Goal: Task Accomplishment & Management: Use online tool/utility

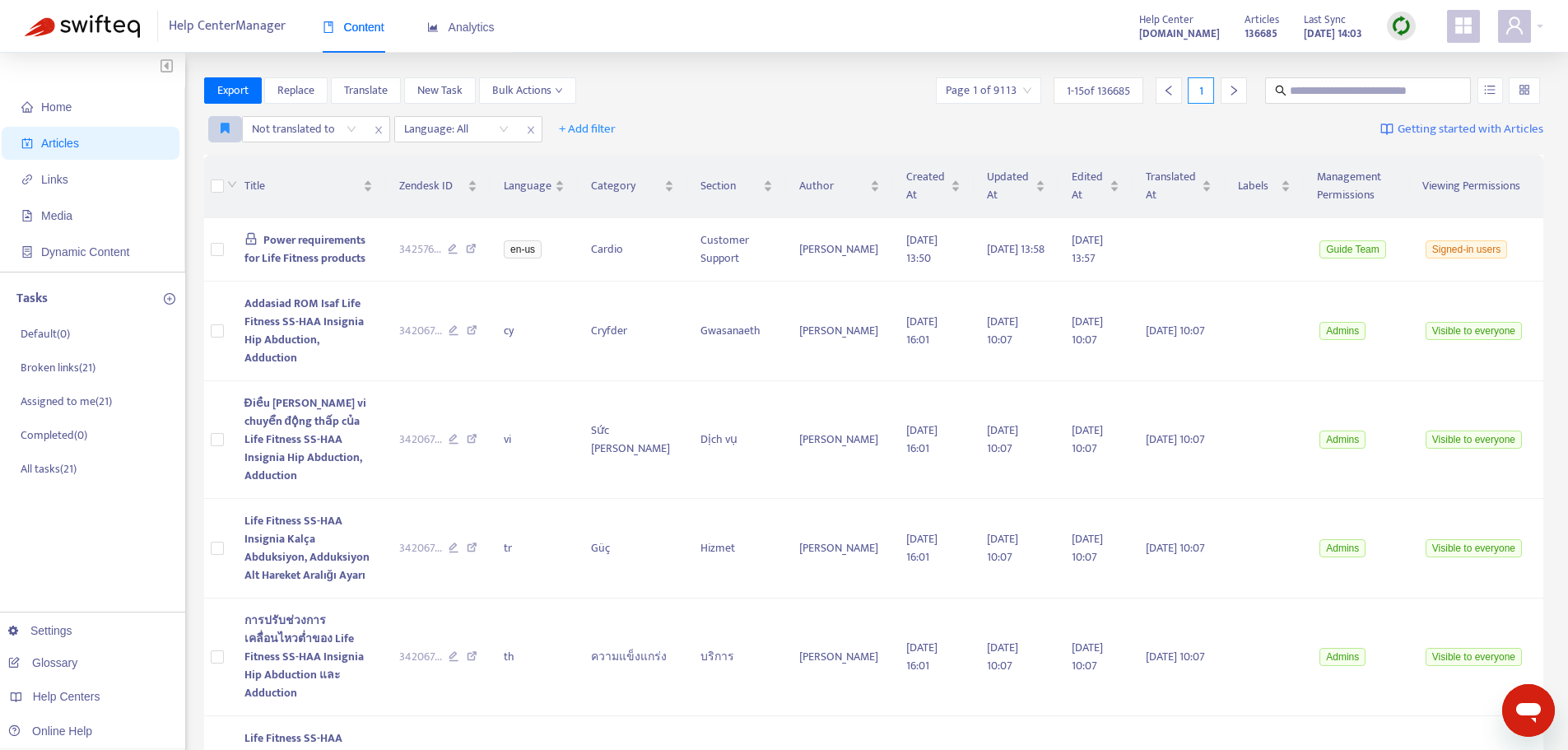
click at [223, 131] on icon "button" at bounding box center [225, 128] width 9 height 12
click at [266, 161] on span "NEW published EN-US articles not yet translated" at bounding box center [346, 162] width 248 height 18
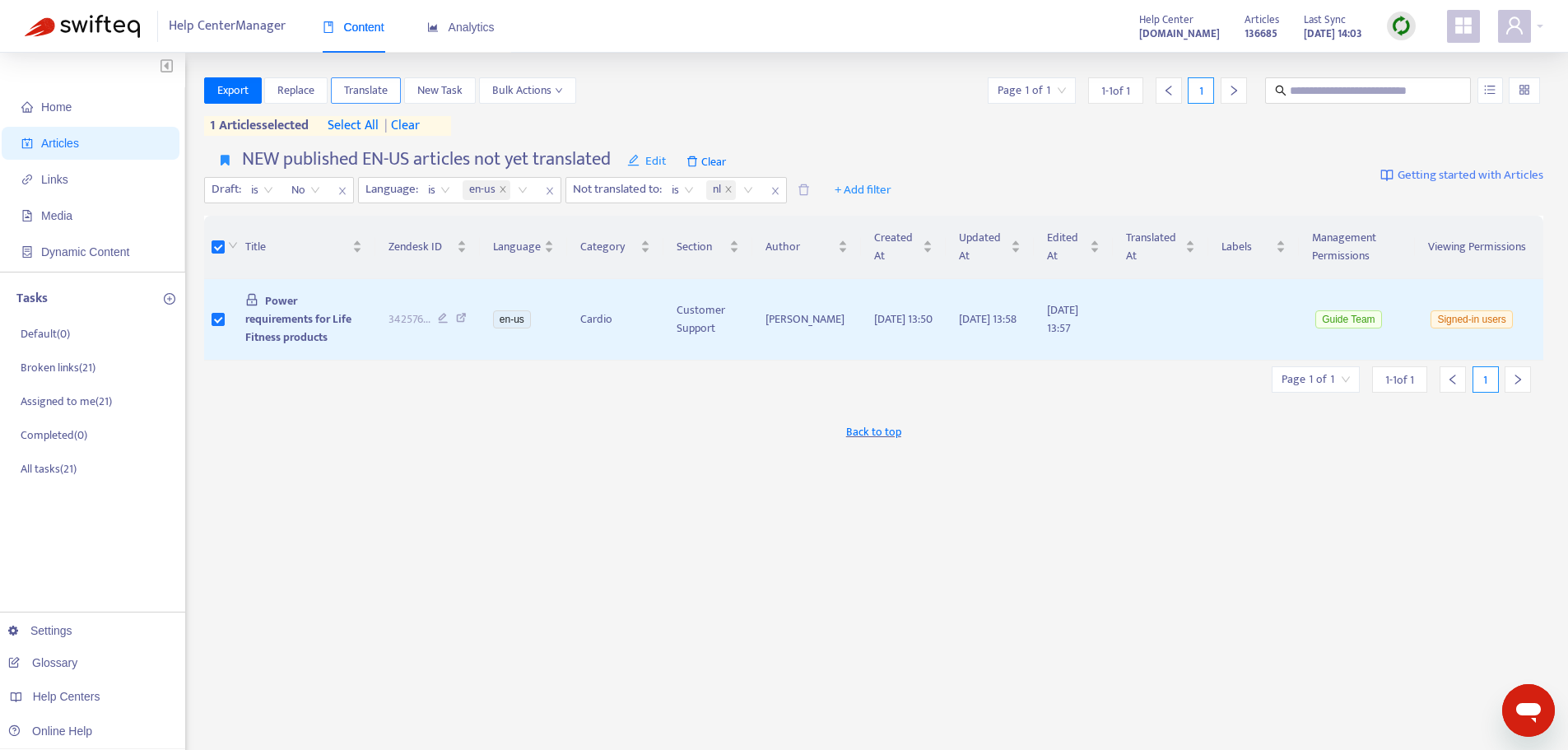
click at [363, 90] on span "Translate" at bounding box center [366, 91] width 43 height 18
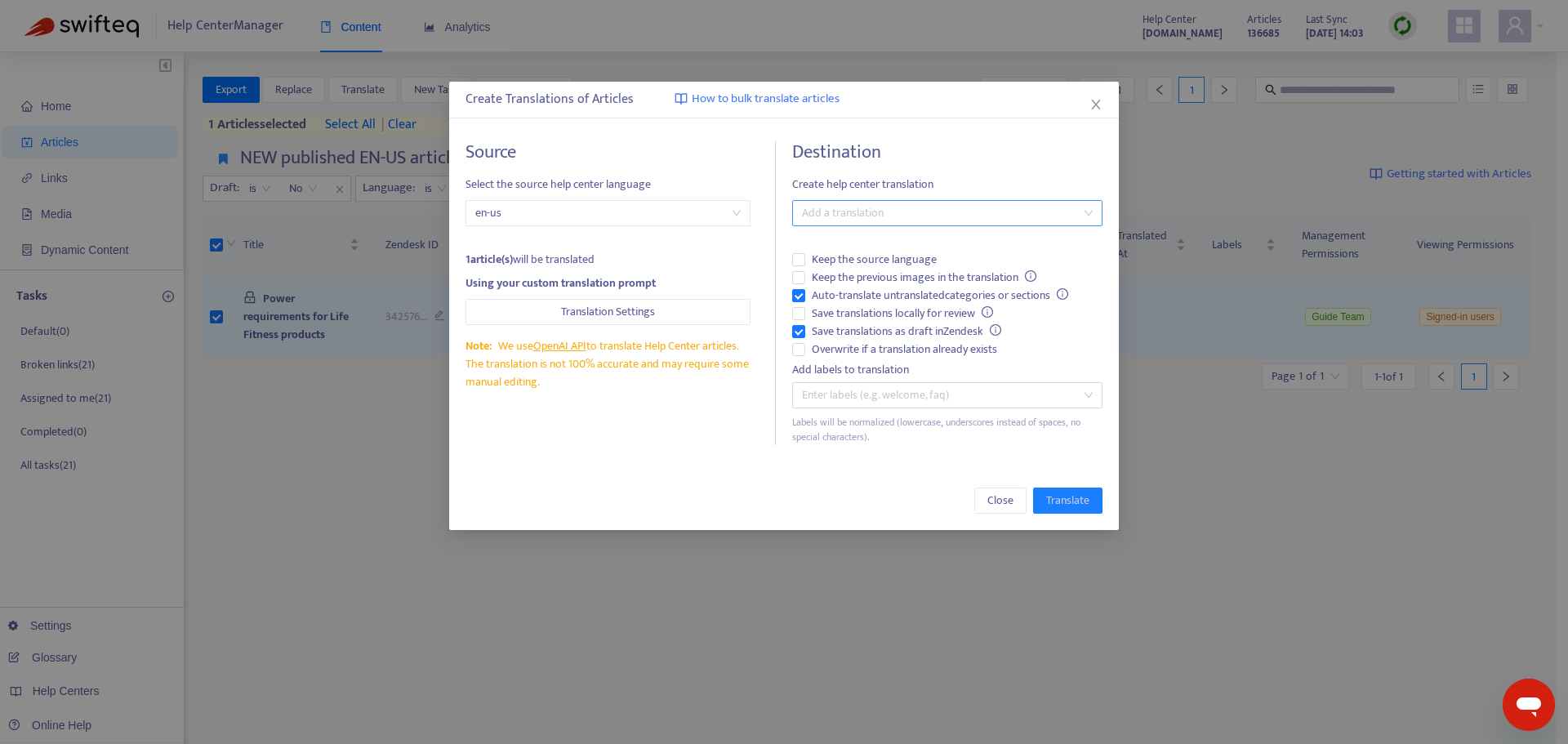
click at [863, 217] on div at bounding box center [939, 213] width 286 height 20
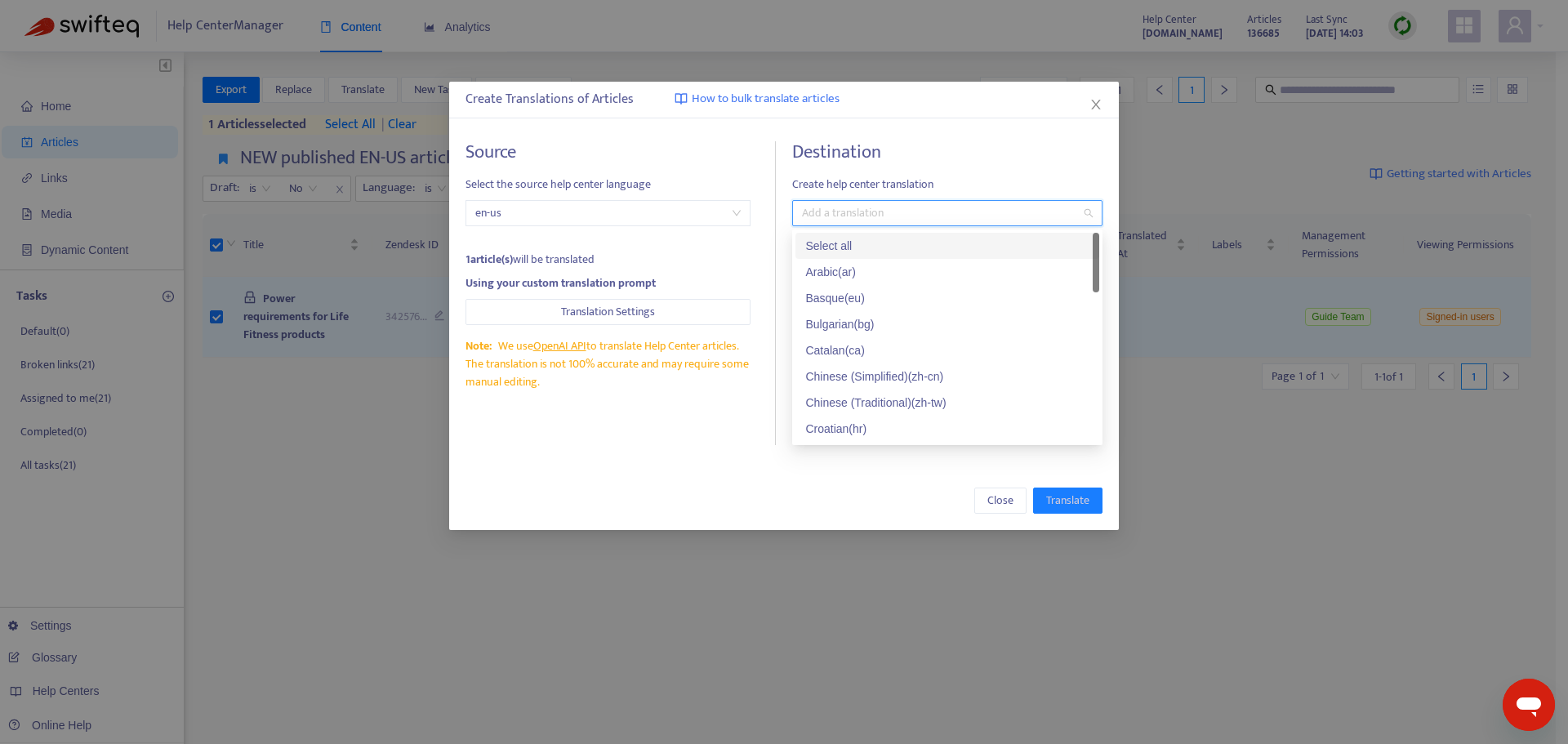
click at [855, 243] on div "Select all" at bounding box center [948, 246] width 284 height 18
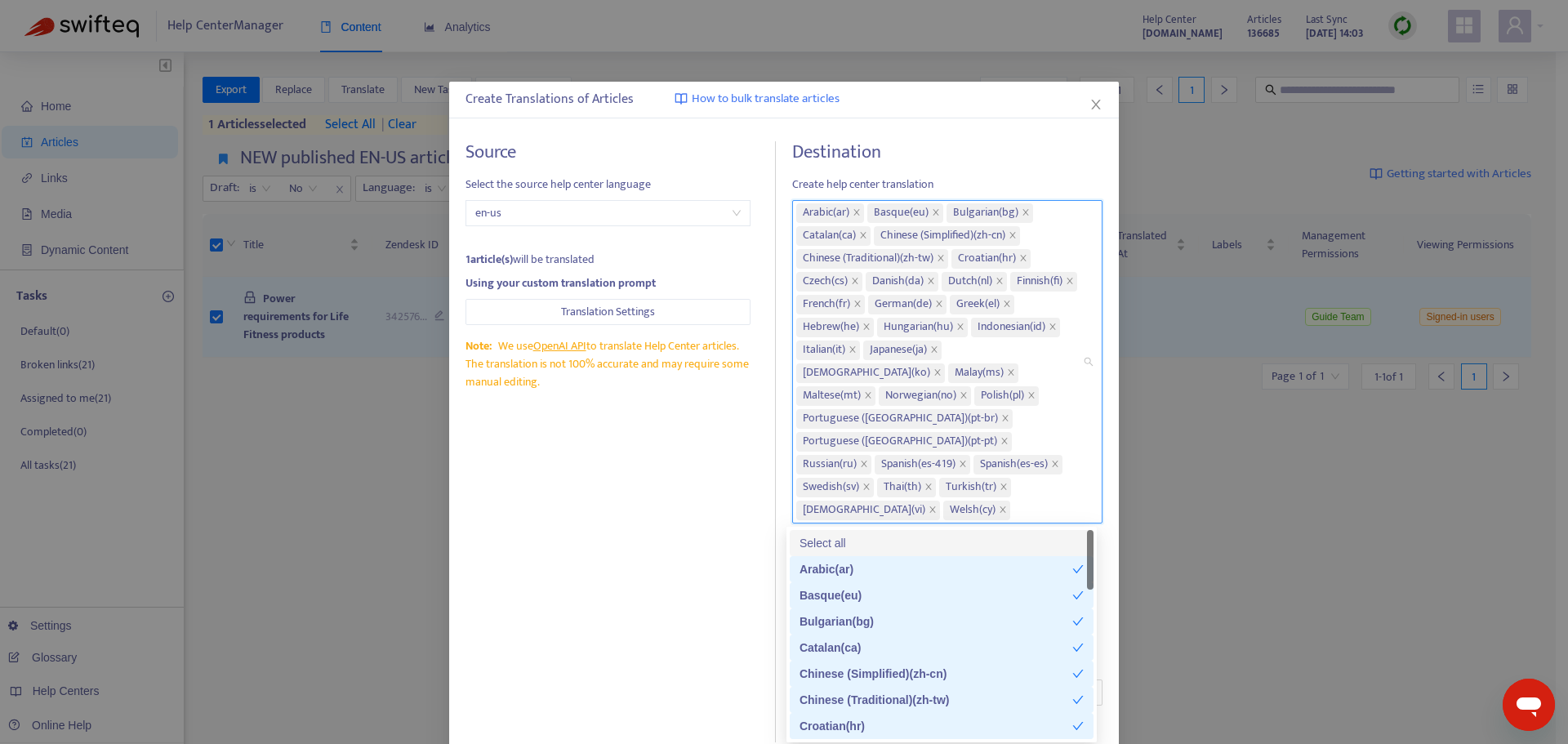
click at [666, 566] on div "Source Select the source help center language en-us 1 article(s) will be transl…" at bounding box center [620, 441] width 310 height 601
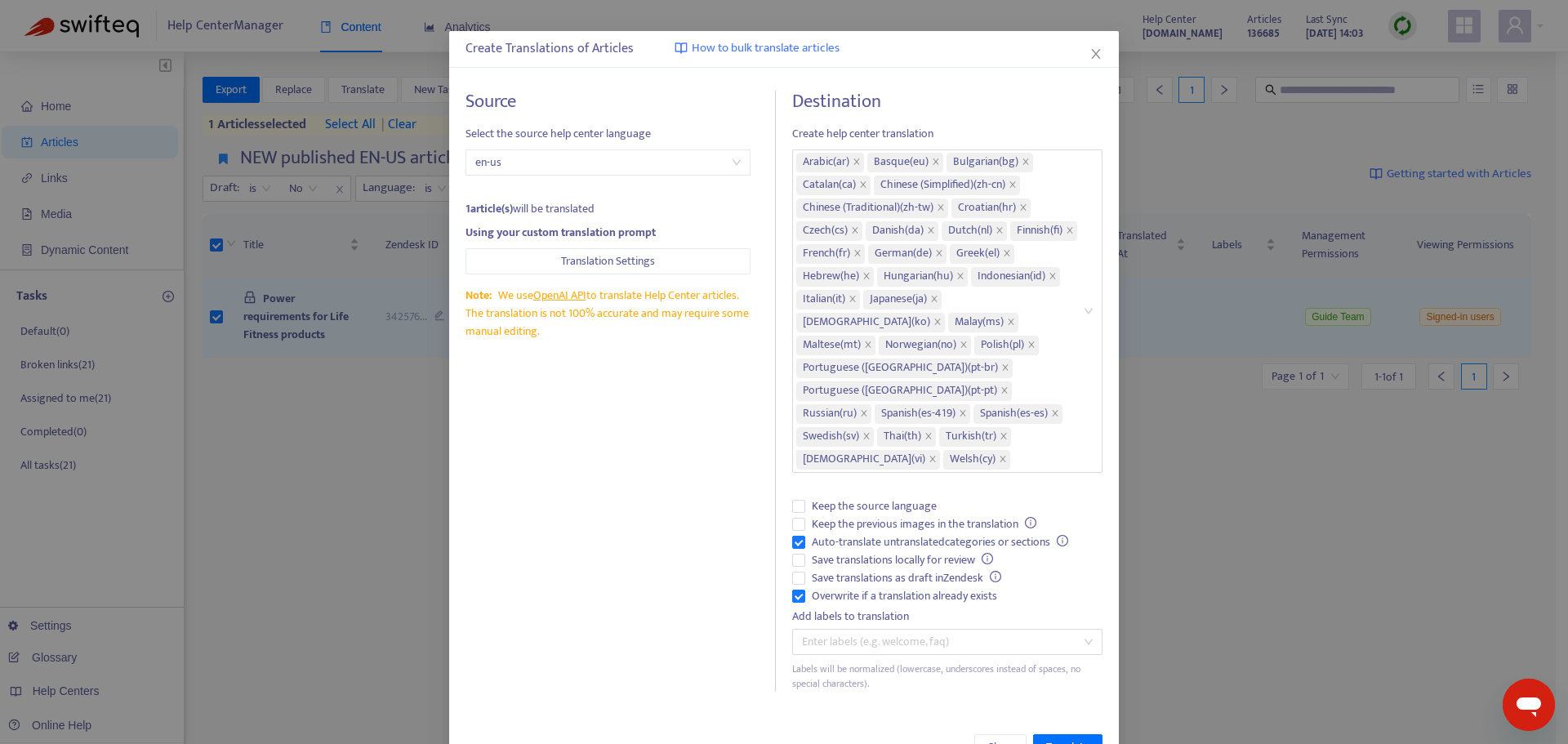
scroll to position [103, 0]
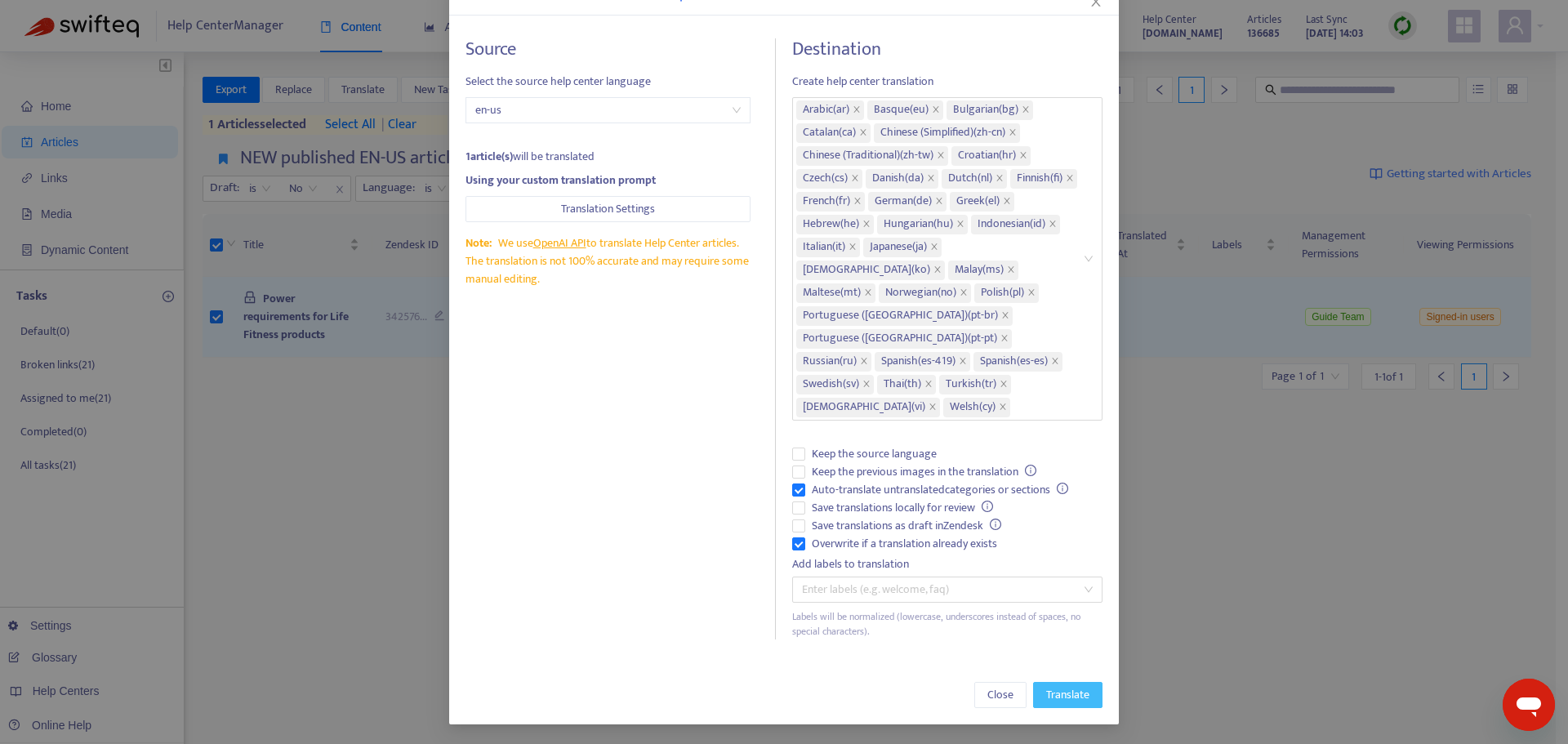
click at [1063, 693] on span "Translate" at bounding box center [1068, 695] width 43 height 18
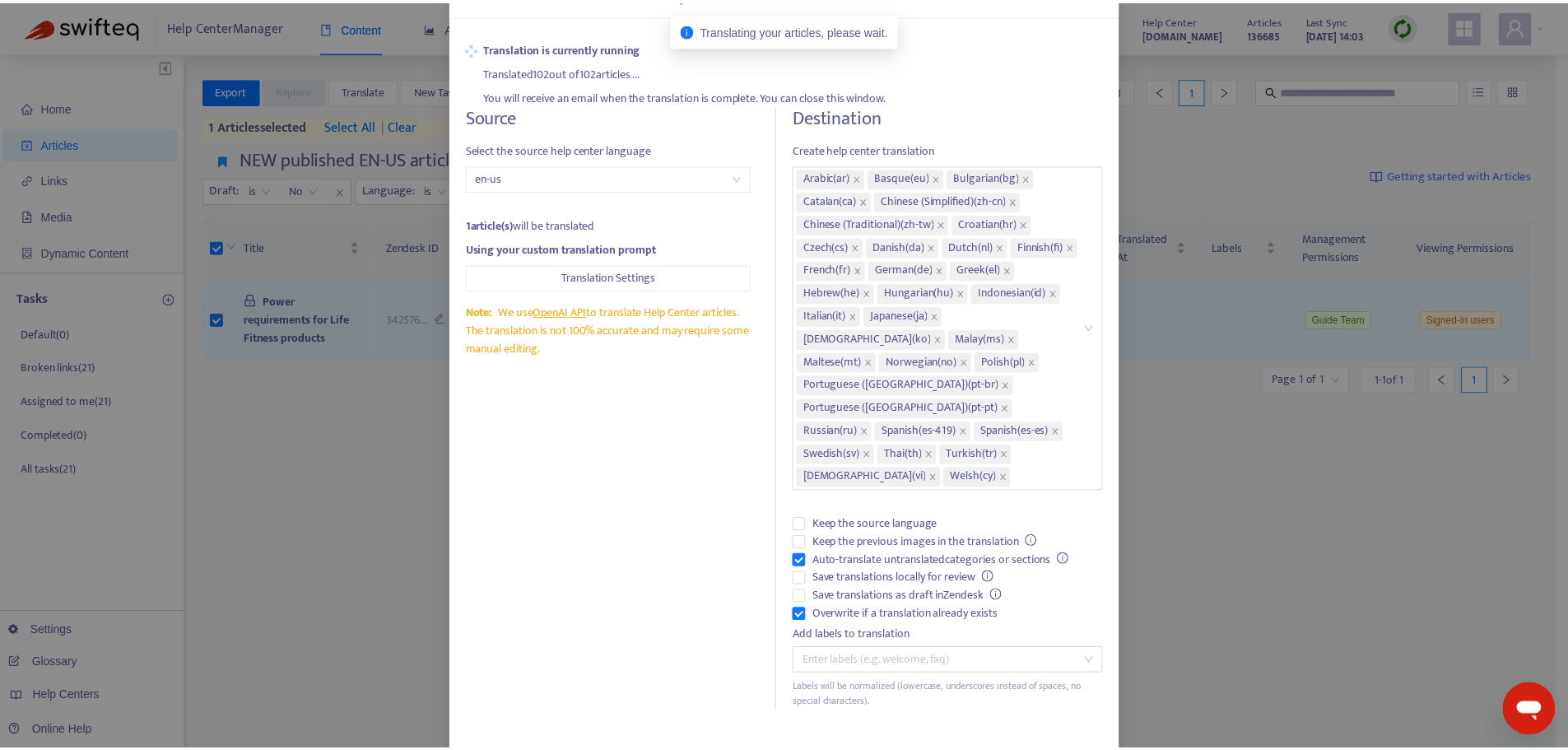
scroll to position [0, 0]
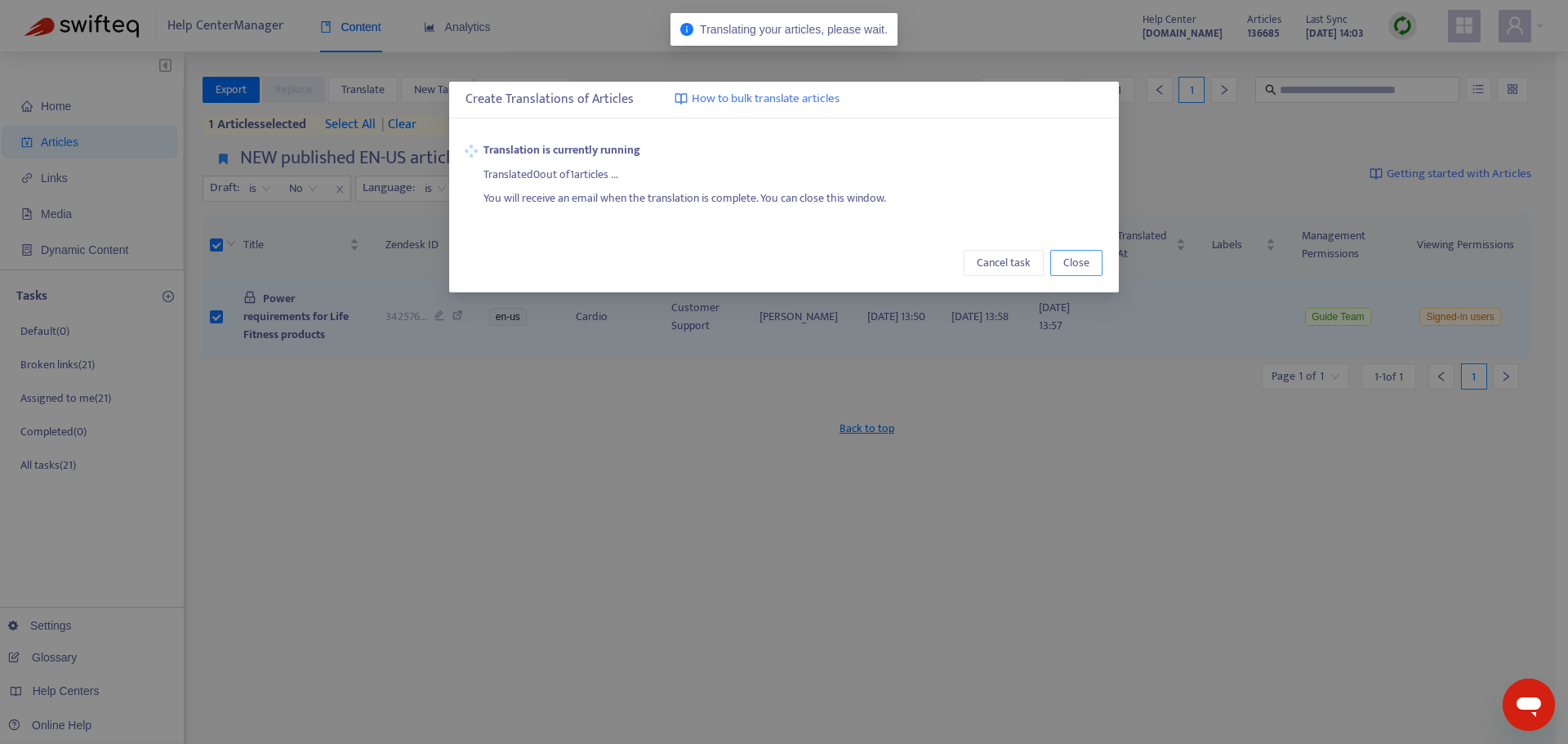
click at [1080, 260] on span "Close" at bounding box center [1077, 263] width 26 height 18
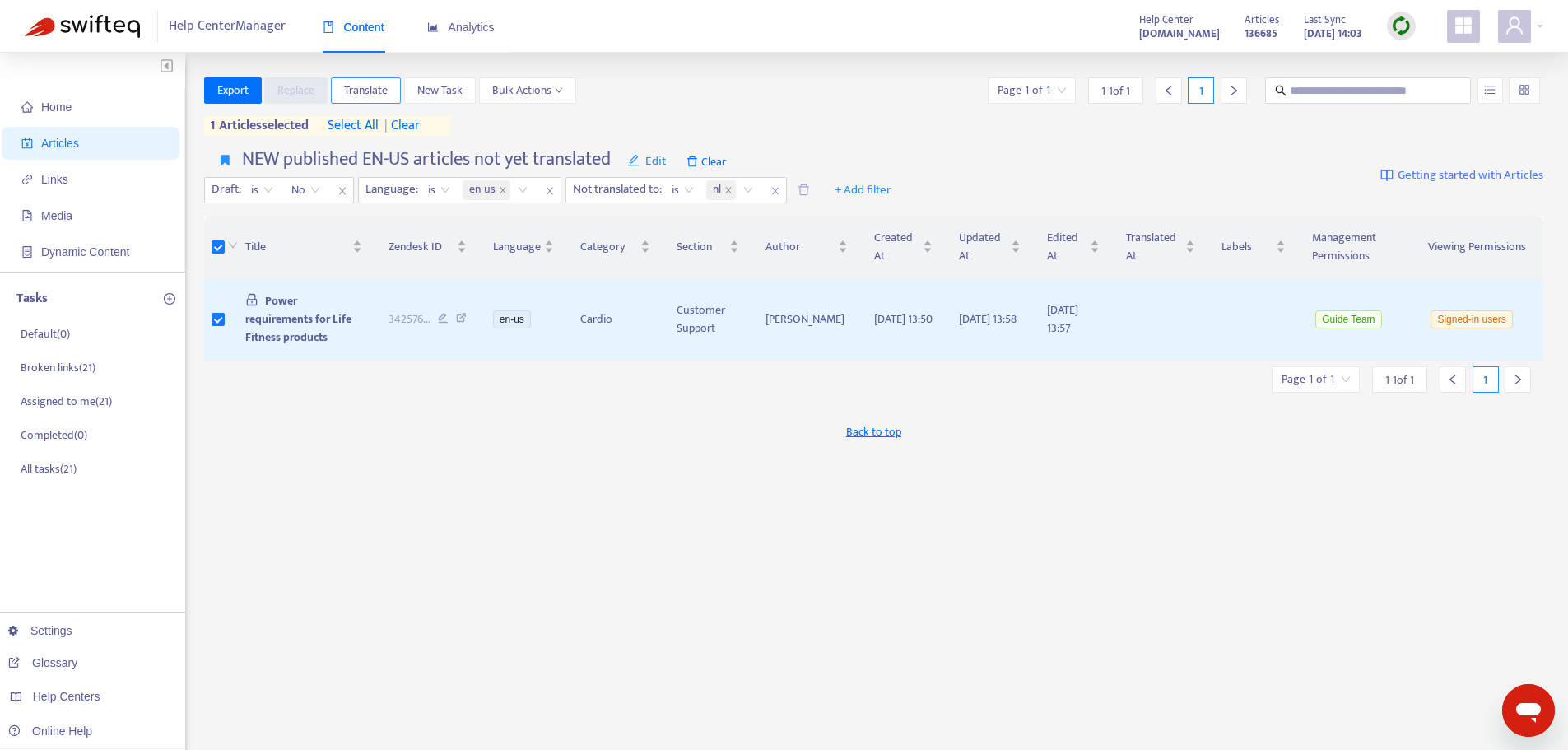
click at [367, 93] on span "Translate" at bounding box center [366, 91] width 43 height 18
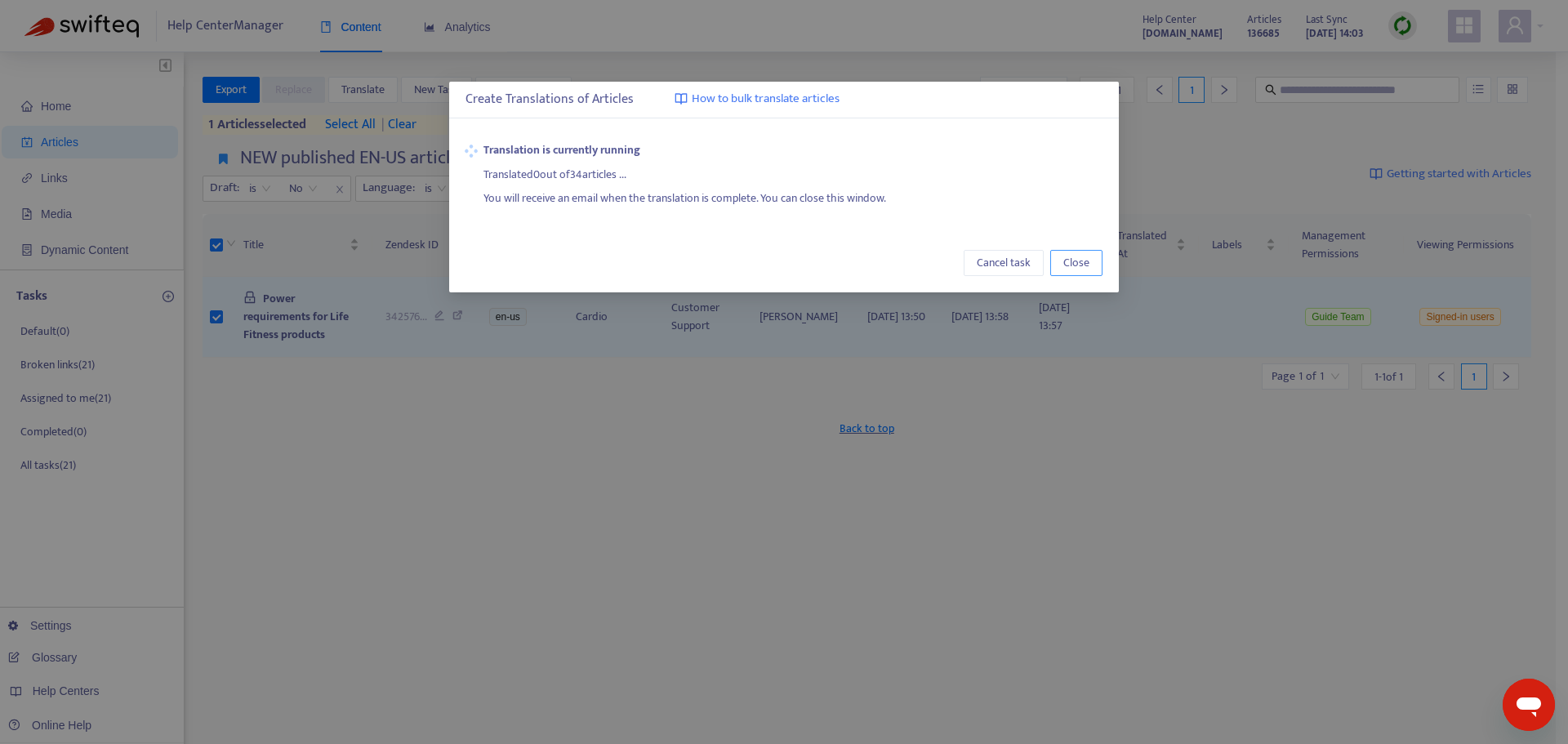
click at [1079, 270] on span "Close" at bounding box center [1077, 263] width 26 height 18
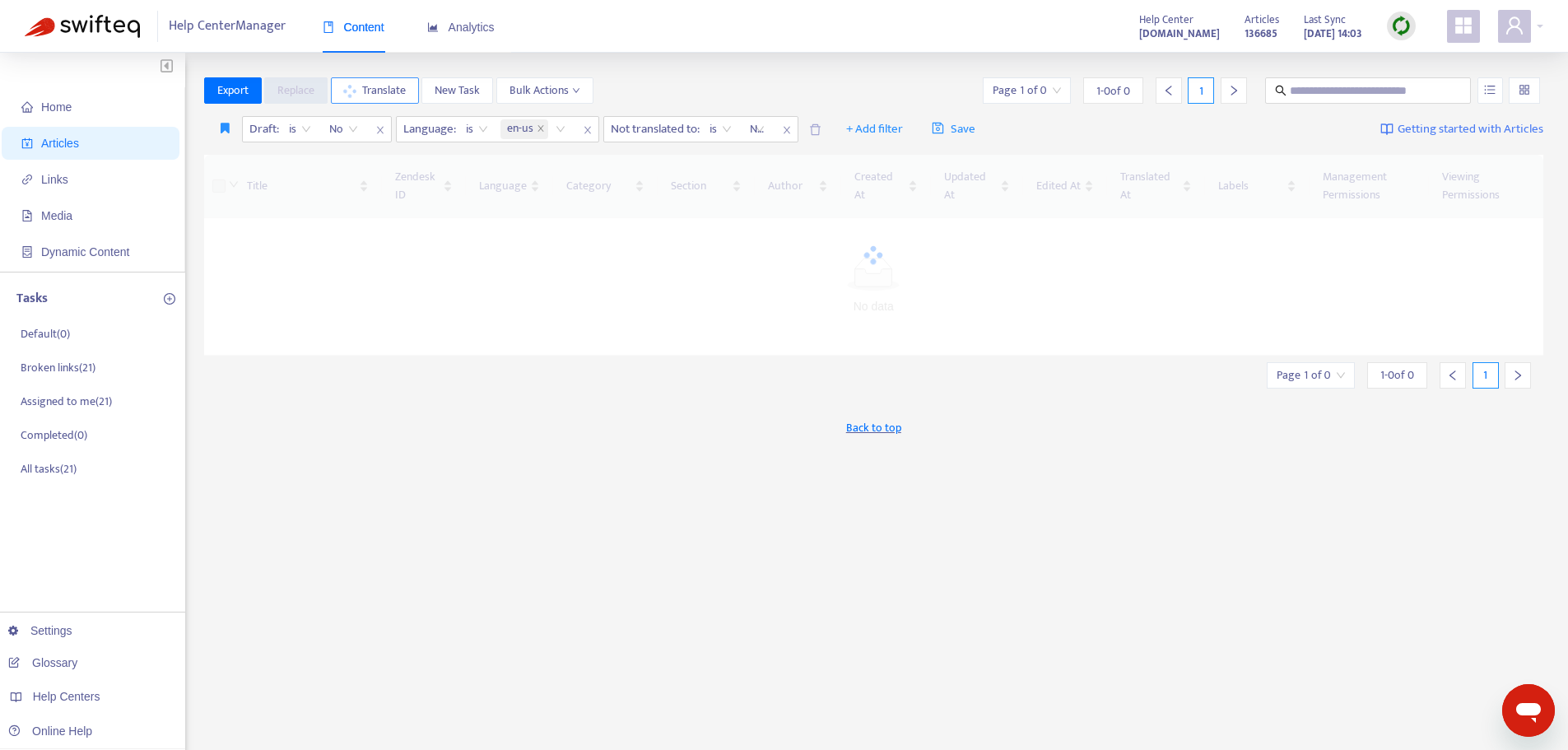
click at [368, 97] on span "Translate" at bounding box center [384, 91] width 43 height 18
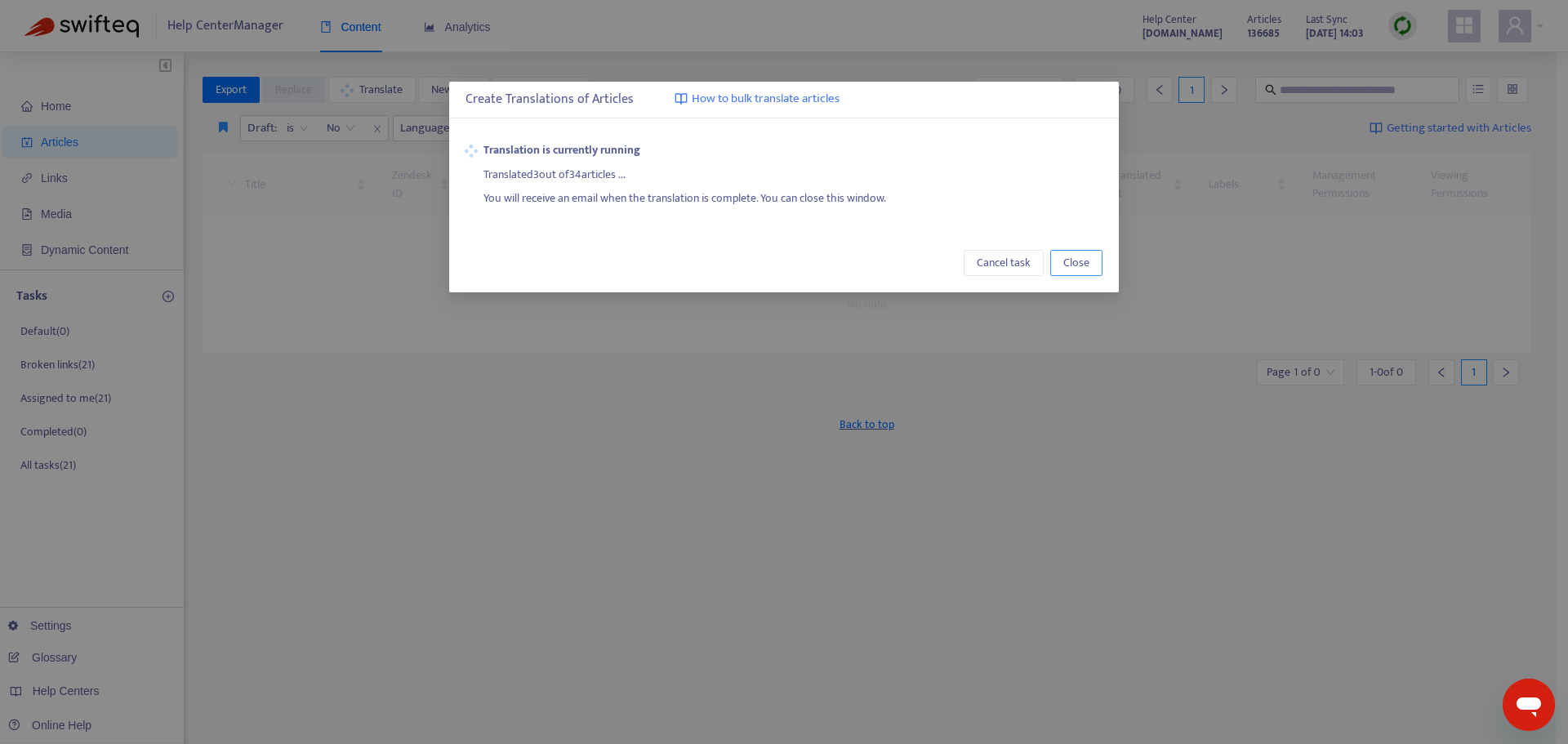
click at [1077, 257] on span "Close" at bounding box center [1077, 263] width 26 height 18
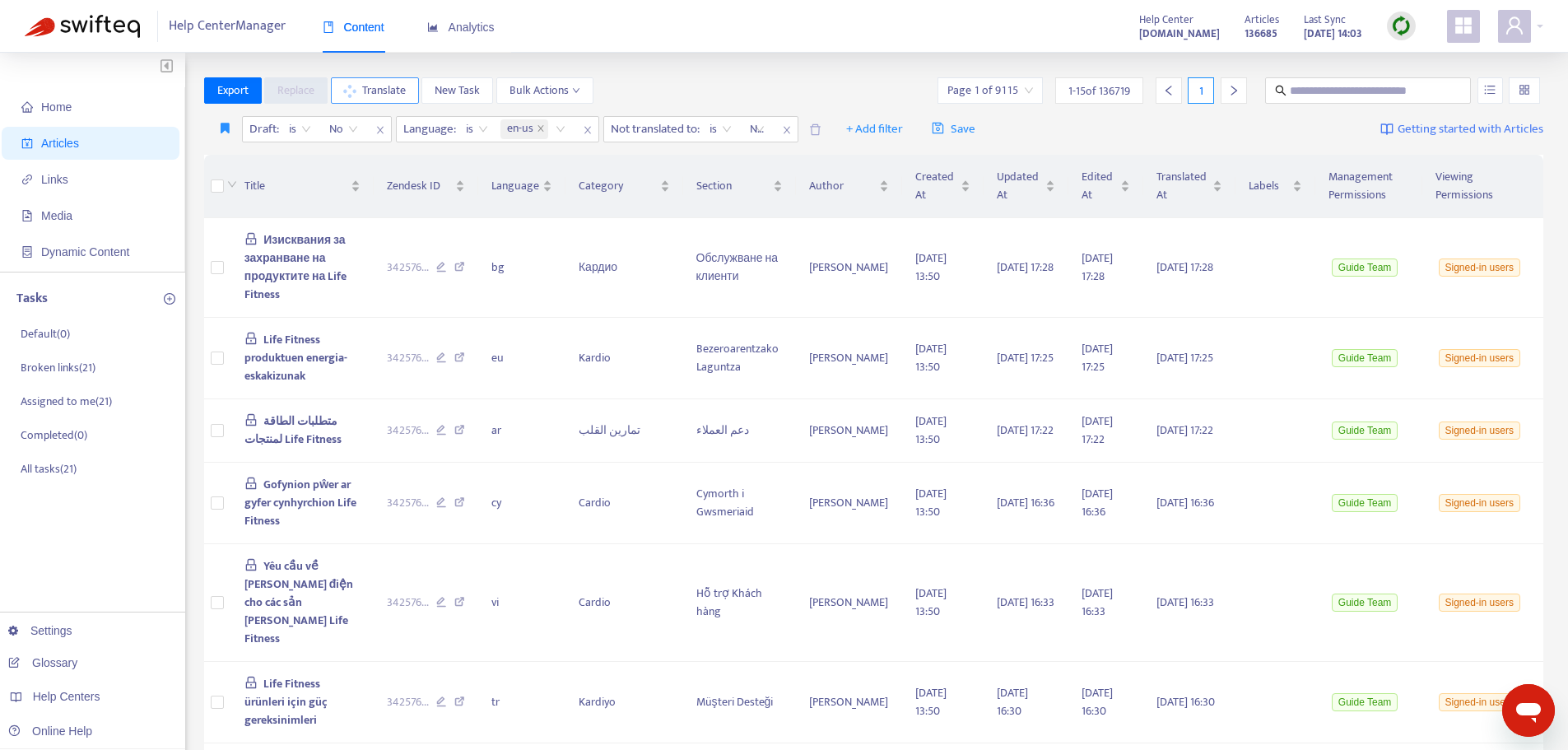
click at [374, 92] on span "Translate" at bounding box center [384, 91] width 43 height 18
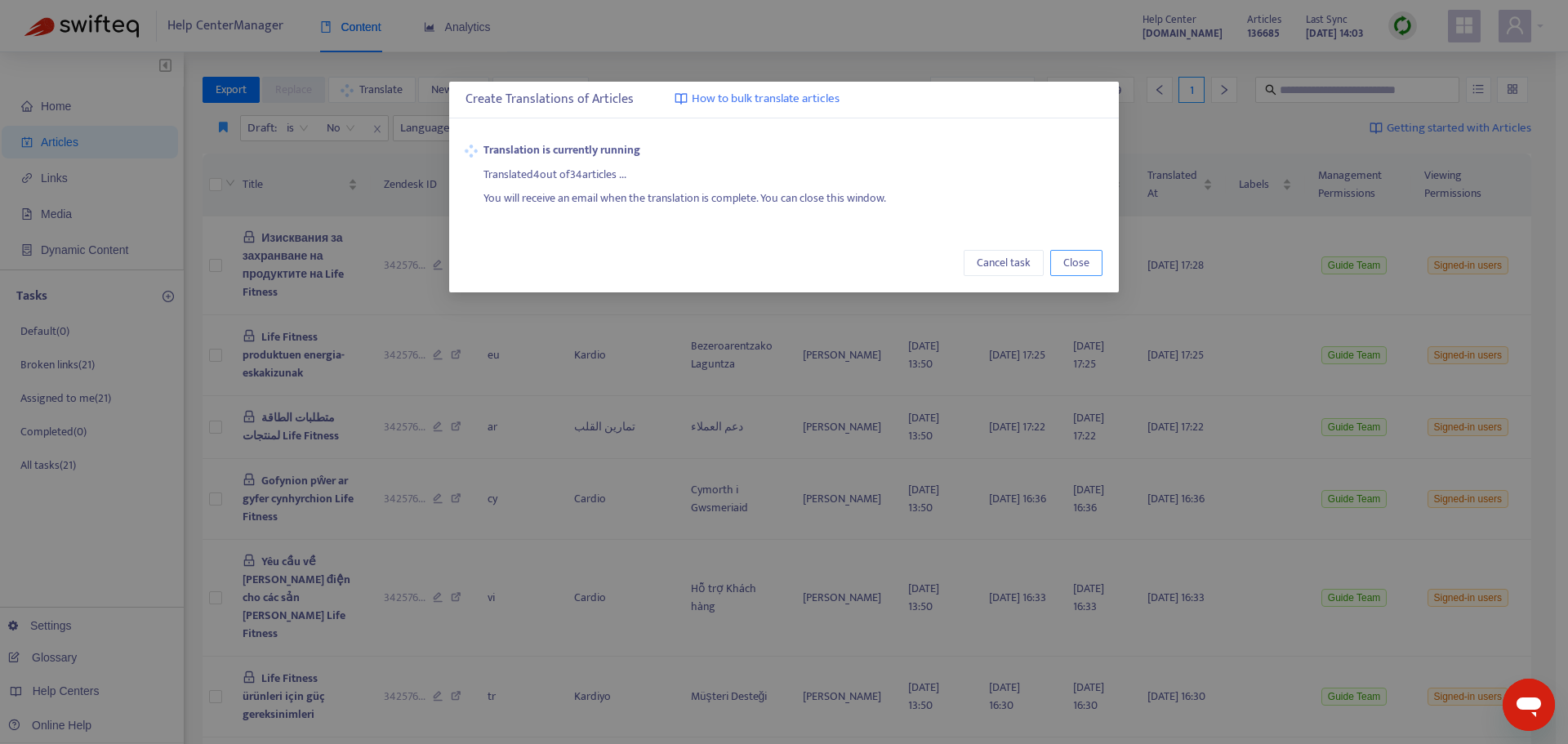
click at [1089, 257] on span "Close" at bounding box center [1077, 263] width 26 height 18
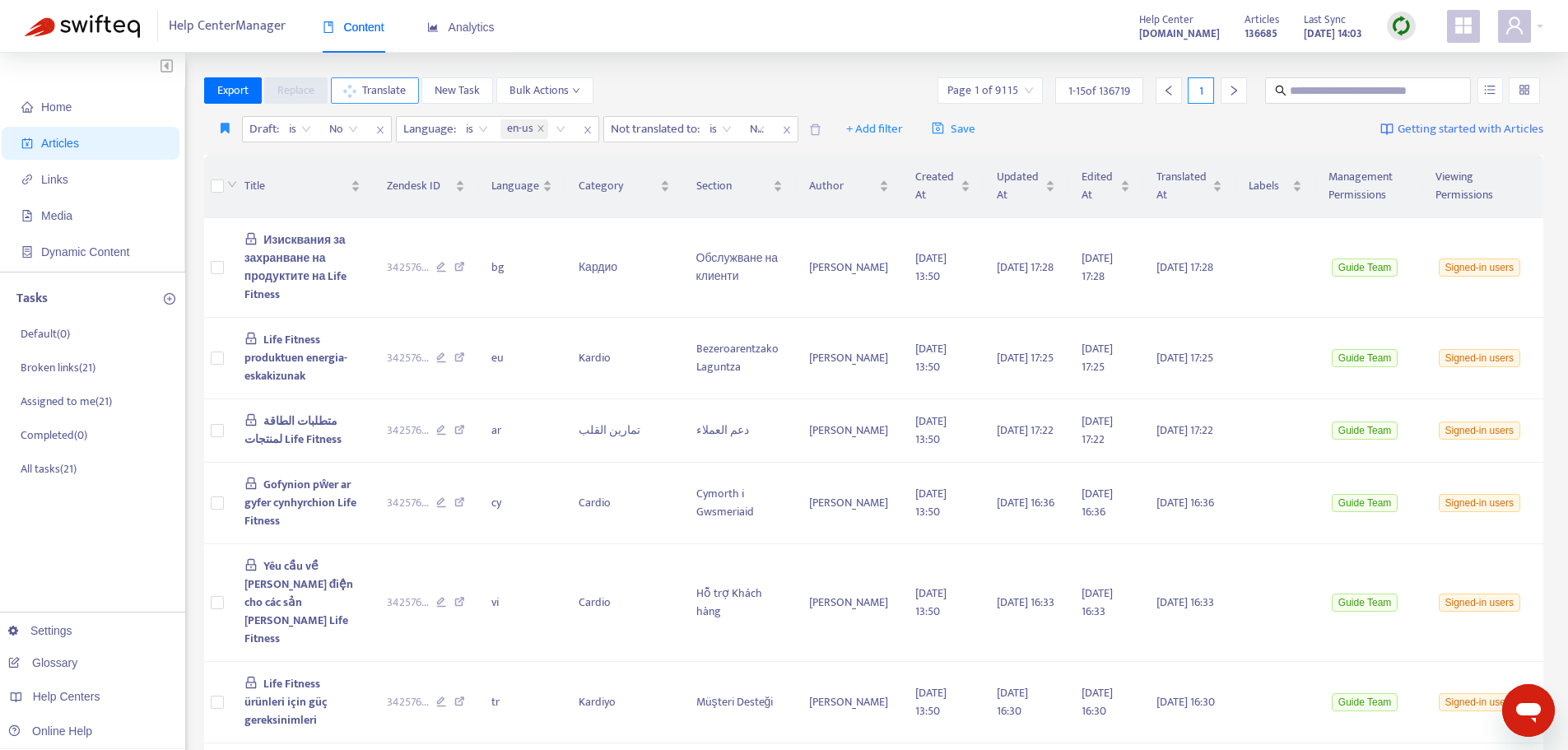
click at [357, 88] on button "Translate" at bounding box center [375, 91] width 88 height 27
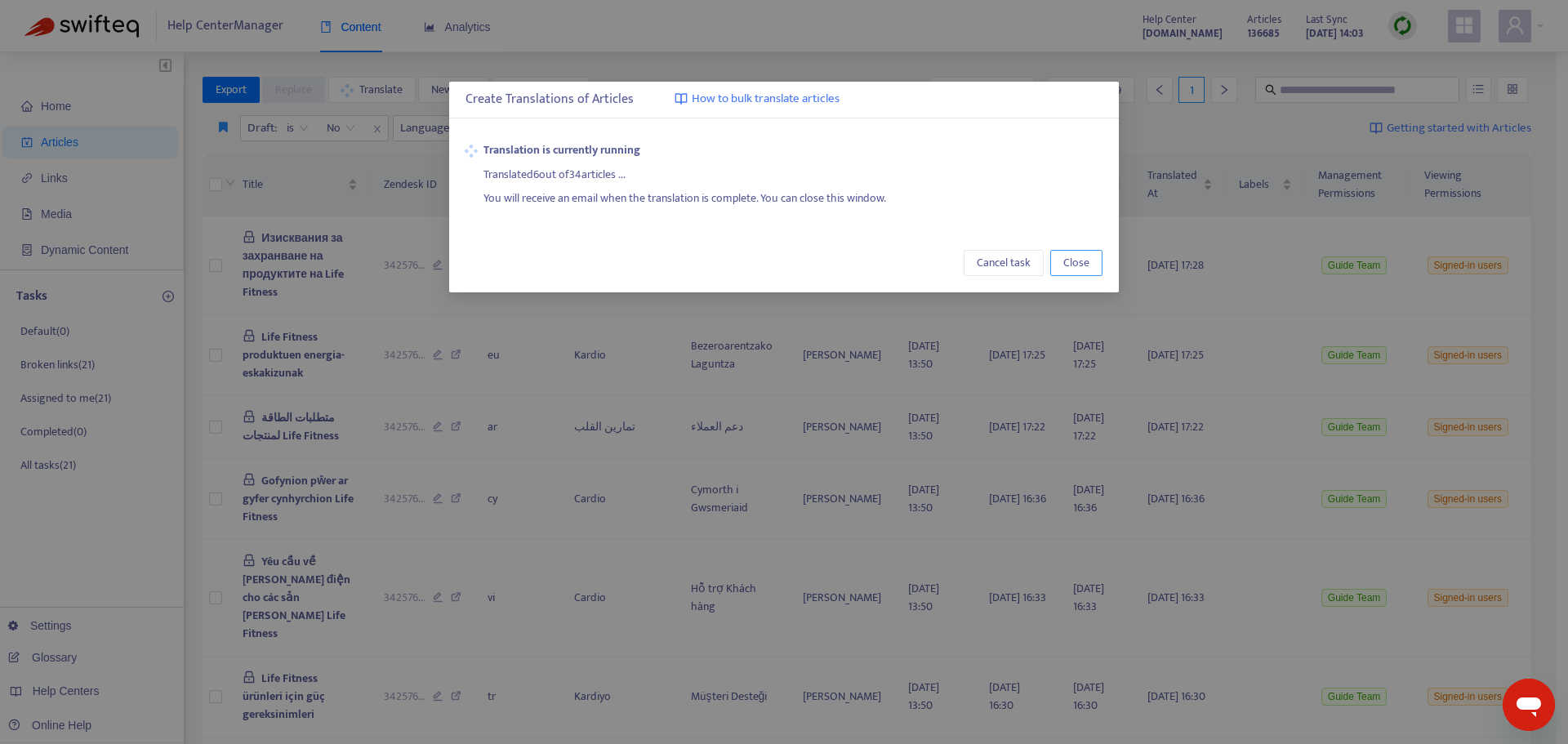
click at [1084, 269] on span "Close" at bounding box center [1077, 263] width 26 height 18
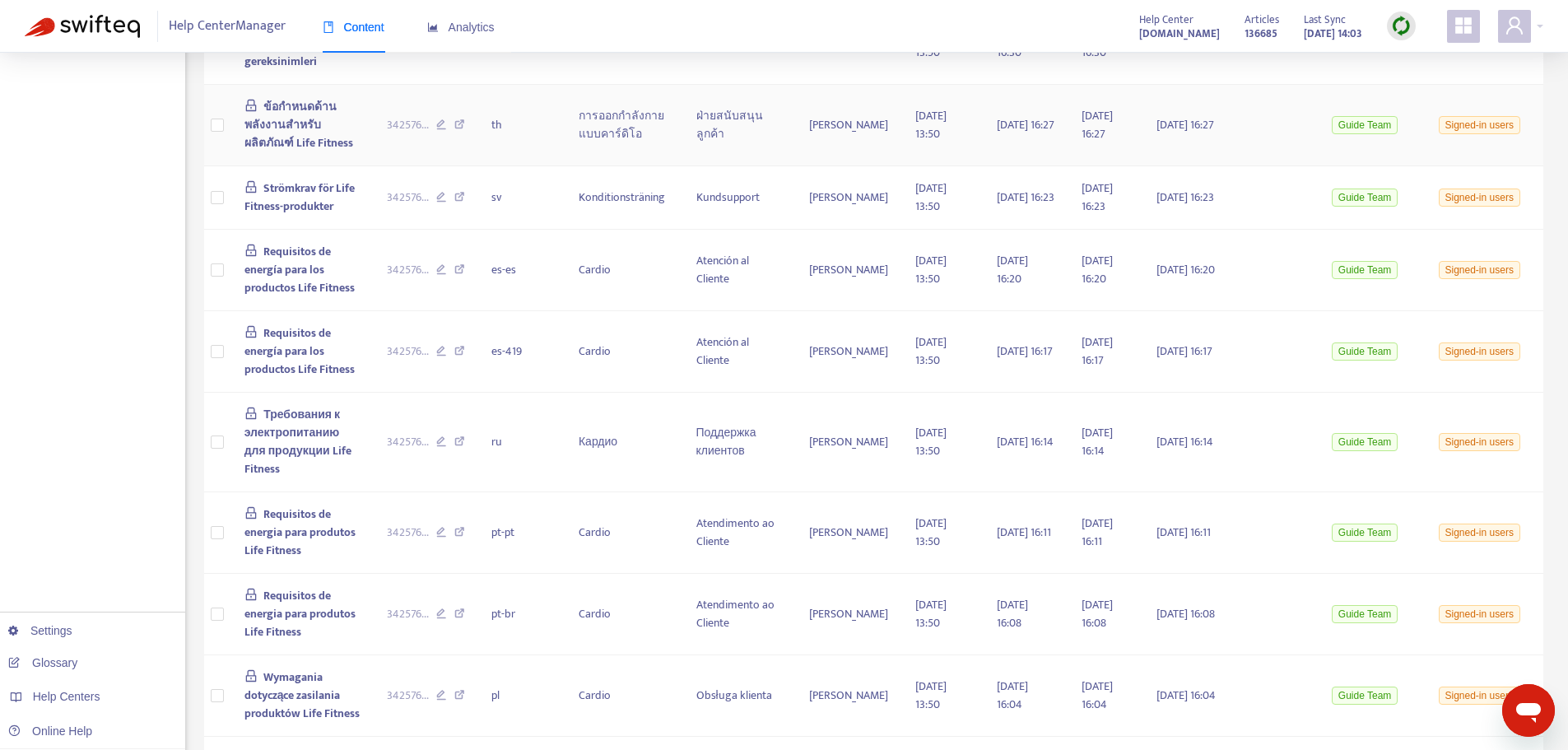
scroll to position [728, 0]
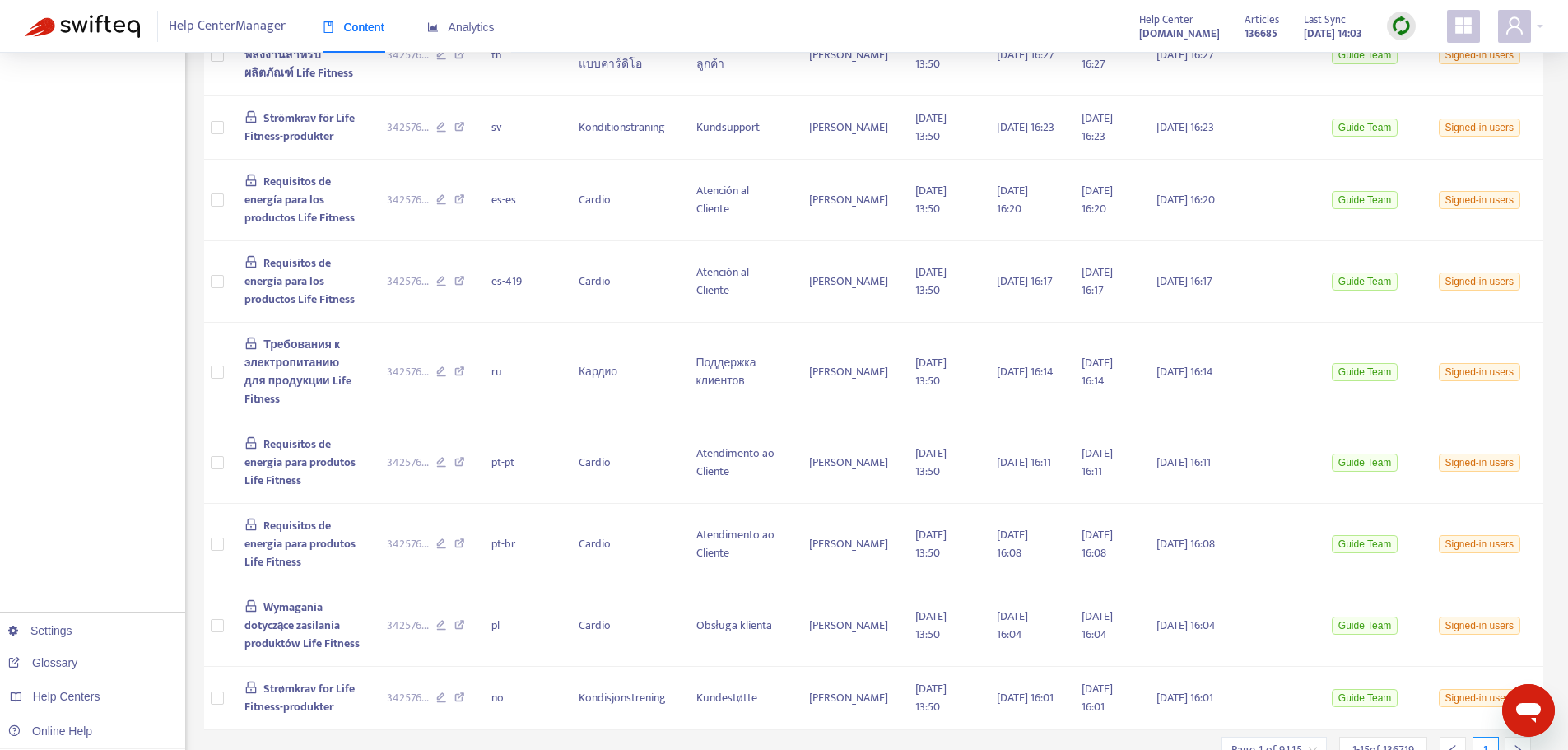
click at [1515, 744] on icon "right" at bounding box center [1518, 750] width 12 height 12
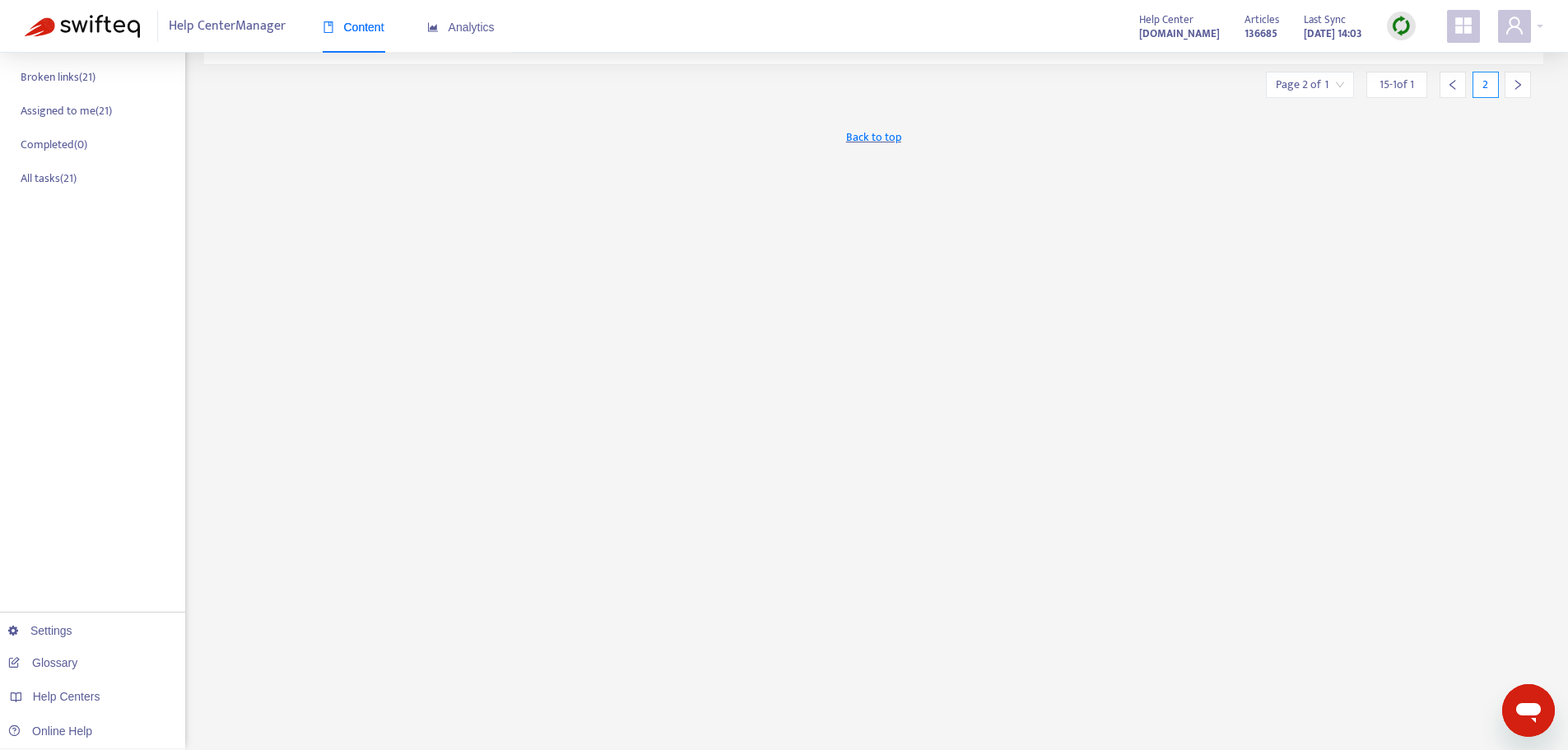
scroll to position [291, 0]
click at [863, 140] on span "Back to top" at bounding box center [874, 137] width 55 height 18
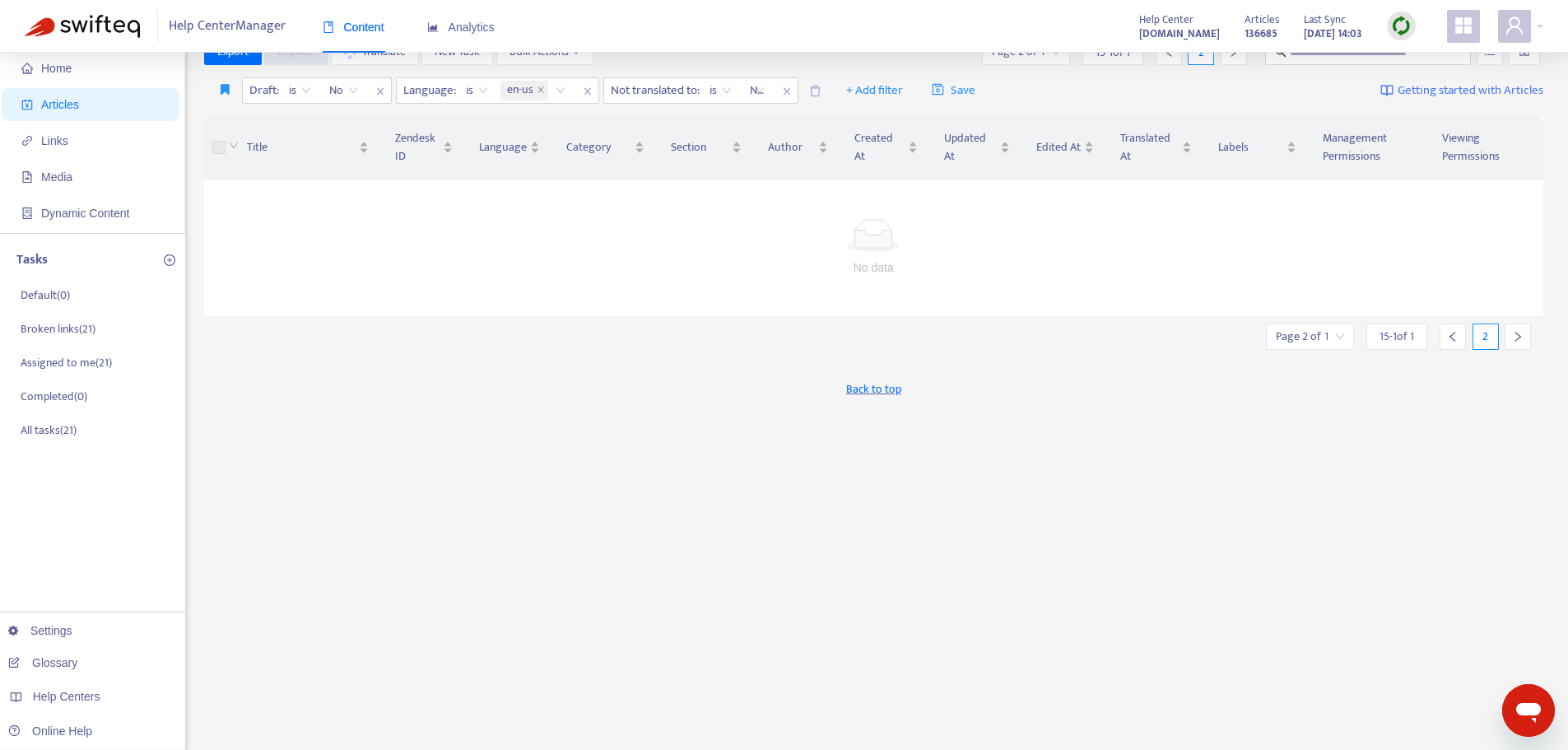
scroll to position [0, 0]
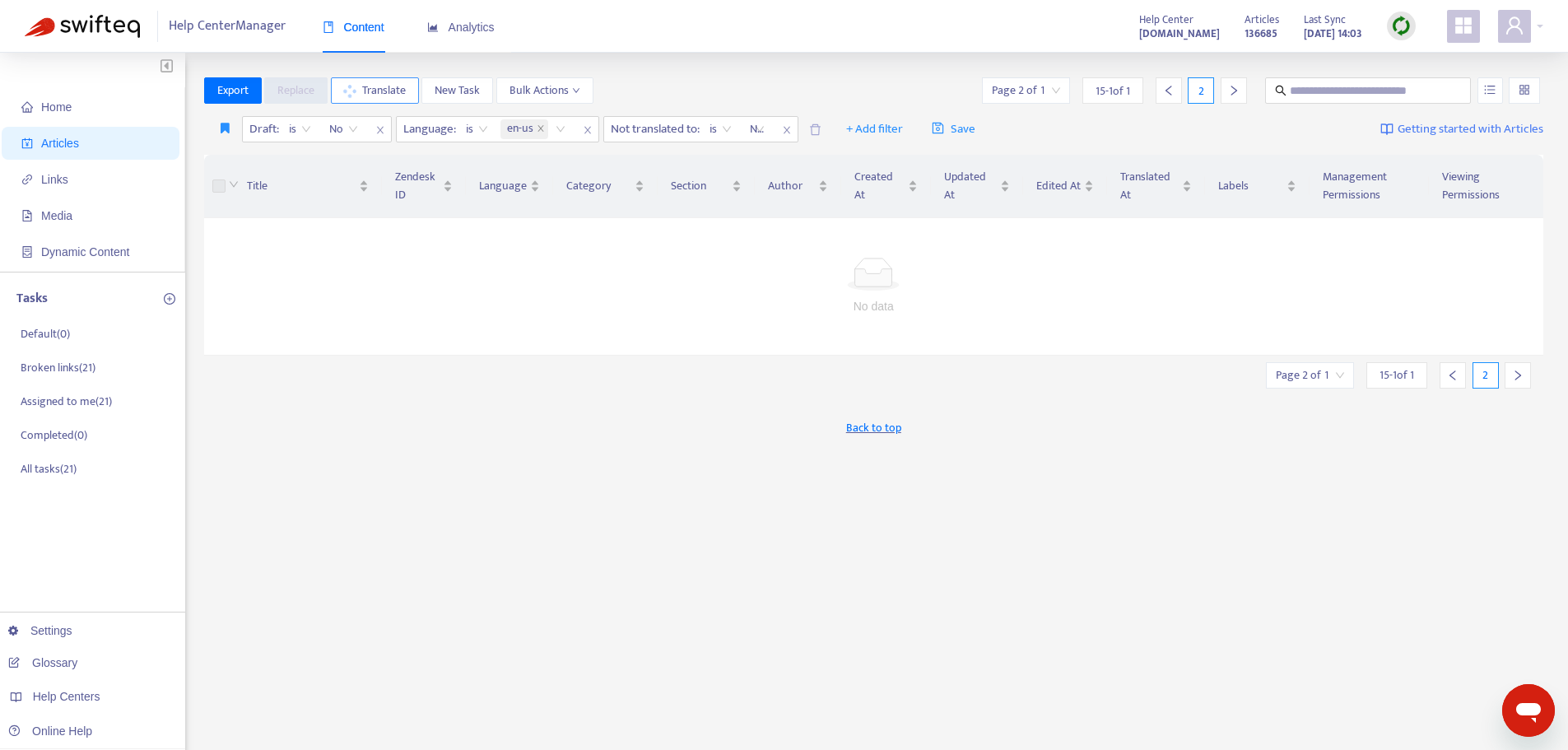
click at [371, 89] on span "Translate" at bounding box center [384, 91] width 43 height 18
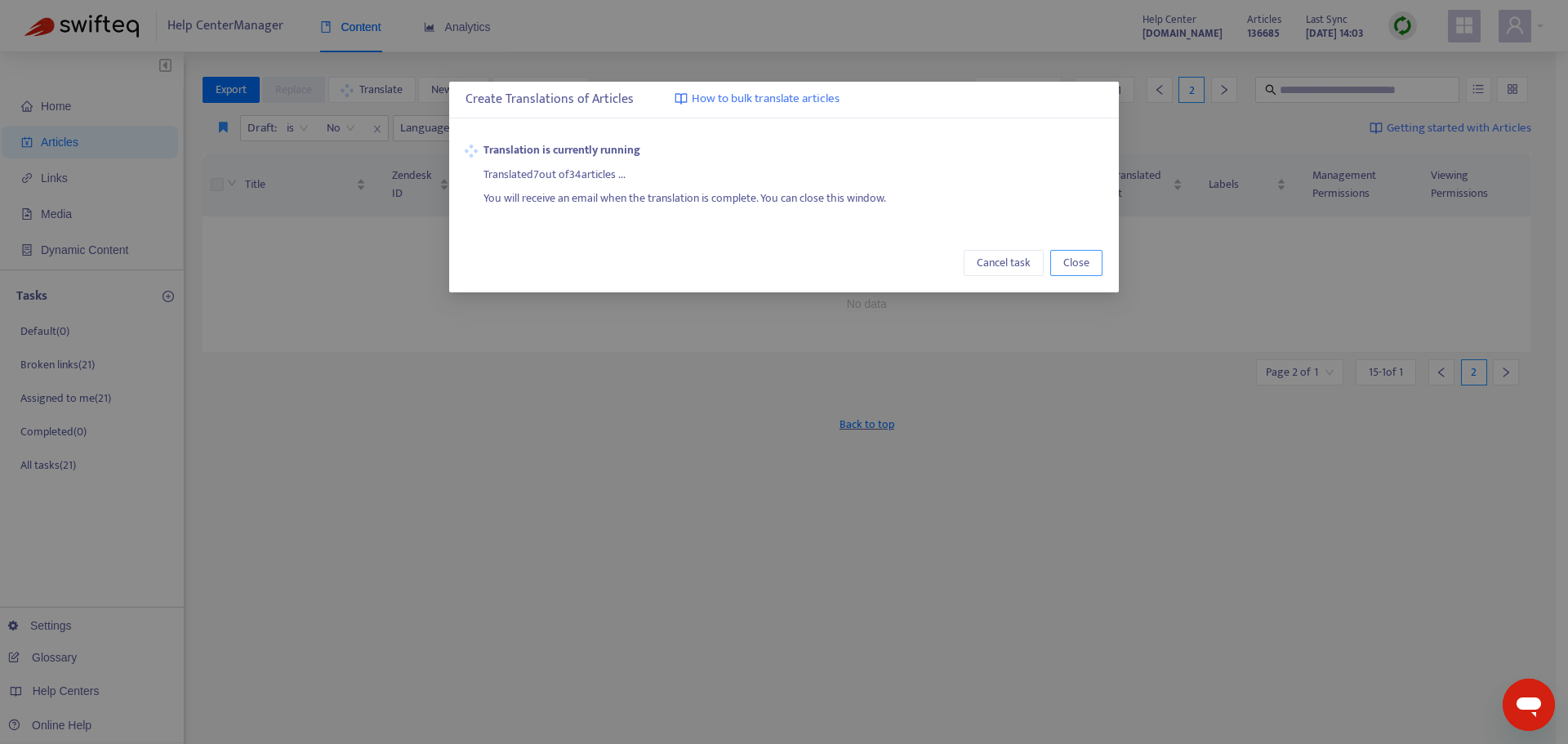
click at [1084, 258] on span "Close" at bounding box center [1077, 263] width 26 height 18
